Goal: Task Accomplishment & Management: Use online tool/utility

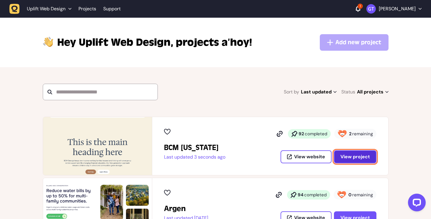
click at [360, 158] on span "View project" at bounding box center [354, 157] width 29 height 6
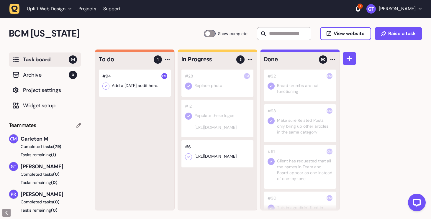
click at [135, 86] on div at bounding box center [135, 83] width 72 height 27
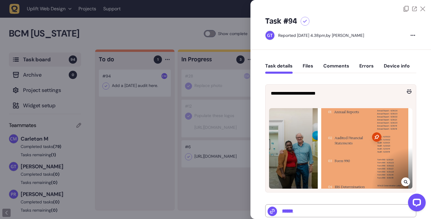
click at [309, 64] on button "Files" at bounding box center [308, 68] width 11 height 11
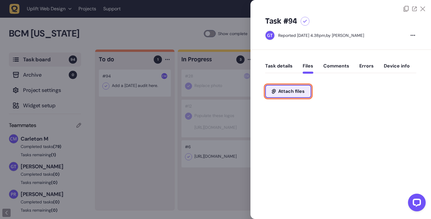
click at [293, 89] on span "Attach files" at bounding box center [291, 91] width 27 height 5
type input "**********"
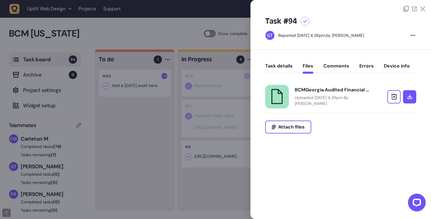
click at [421, 8] on icon at bounding box center [422, 8] width 5 height 5
